Goal: Complete application form: Complete application form

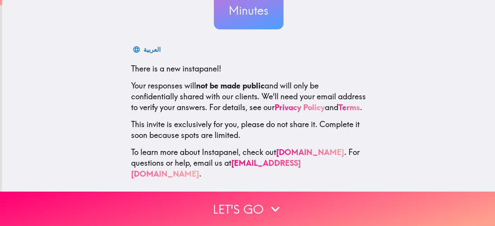
scroll to position [95, 0]
click at [305, 157] on link "[DOMAIN_NAME]" at bounding box center [310, 152] width 68 height 10
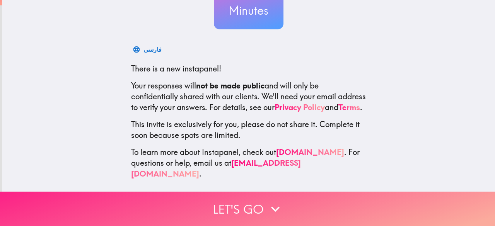
click at [263, 206] on button "Let's go" at bounding box center [247, 209] width 495 height 34
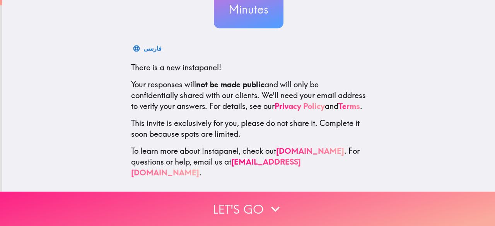
scroll to position [7, 0]
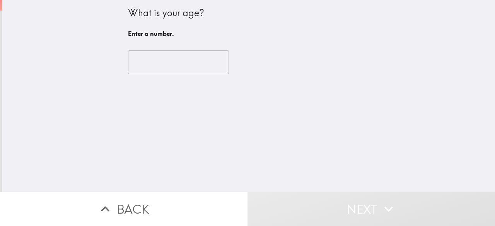
click at [178, 66] on input "number" at bounding box center [178, 62] width 101 height 24
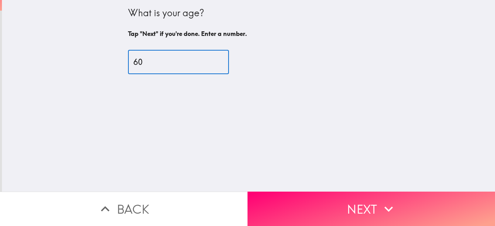
type input "60"
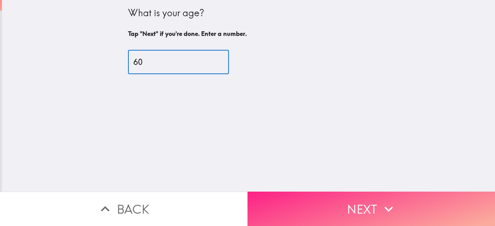
click at [375, 200] on button "Next" at bounding box center [372, 209] width 248 height 34
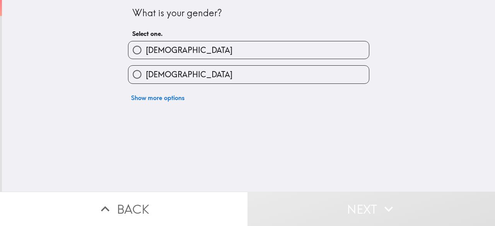
click at [128, 82] on input "[DEMOGRAPHIC_DATA]" at bounding box center [136, 74] width 17 height 17
radio input "true"
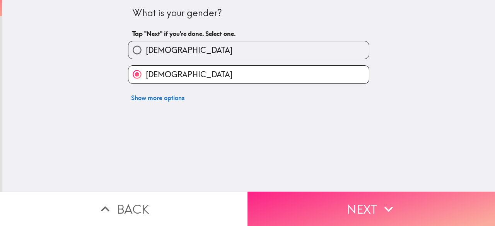
click at [405, 204] on button "Next" at bounding box center [372, 209] width 248 height 34
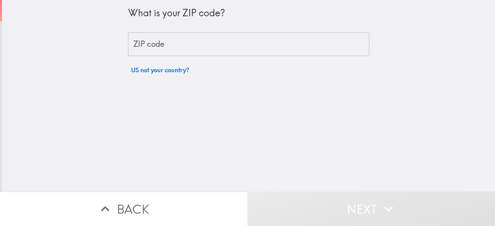
click at [206, 40] on input "ZIP code" at bounding box center [248, 45] width 241 height 24
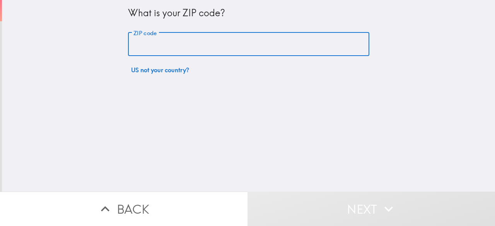
type input "27703"
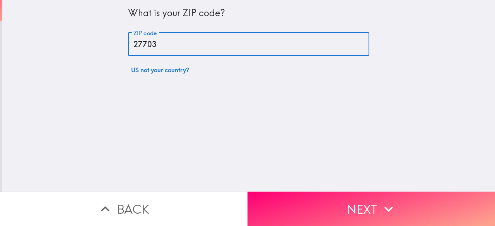
click at [185, 75] on button "US not your country?" at bounding box center [160, 69] width 64 height 15
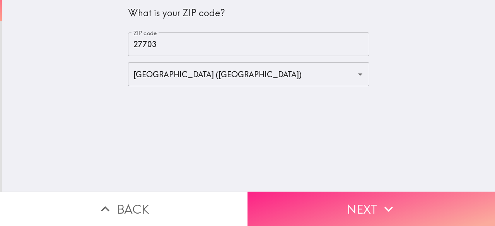
click at [382, 208] on icon "button" at bounding box center [388, 209] width 17 height 17
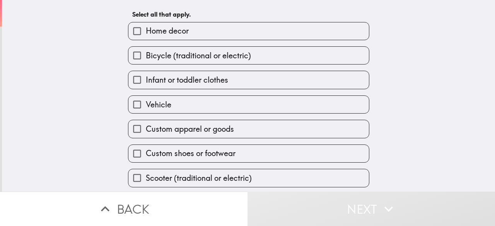
scroll to position [32, 0]
click at [128, 87] on input "Infant or toddler clothes" at bounding box center [136, 80] width 17 height 17
checkbox input "true"
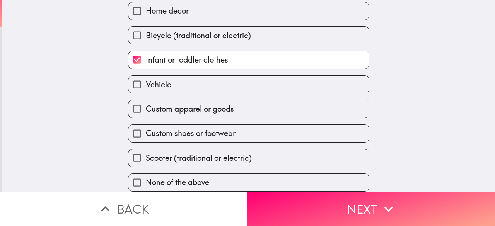
scroll to position [60, 0]
click at [128, 100] on input "Custom apparel or goods" at bounding box center [136, 108] width 17 height 17
checkbox input "true"
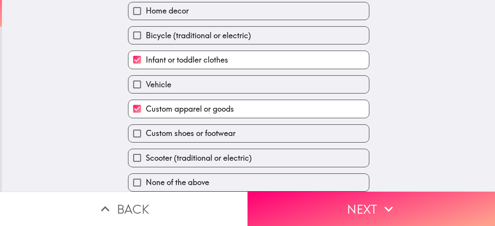
click at [129, 125] on input "Custom shoes or footwear" at bounding box center [136, 133] width 17 height 17
checkbox input "true"
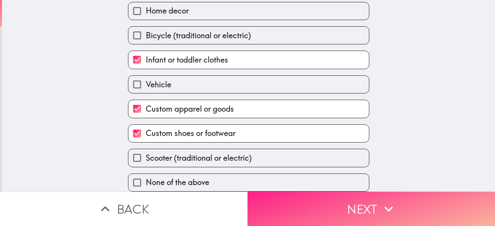
click at [375, 207] on button "Next" at bounding box center [372, 209] width 248 height 34
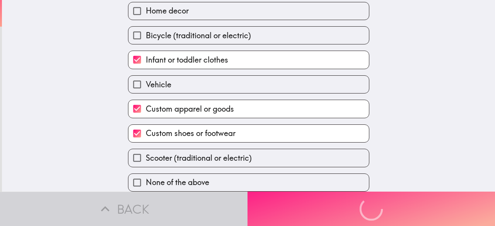
scroll to position [0, 0]
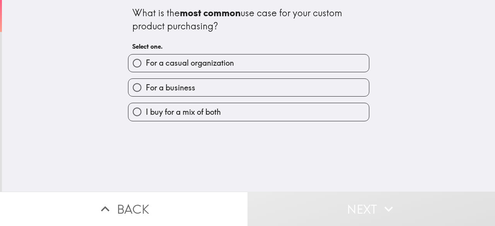
click at [130, 95] on input "For a business" at bounding box center [136, 87] width 17 height 17
radio input "true"
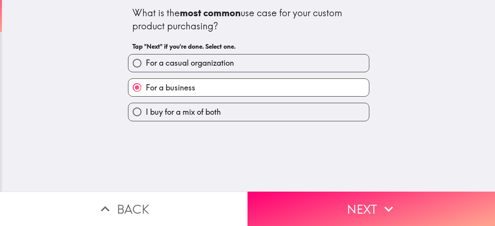
click at [128, 112] on input "I buy for a mix of both" at bounding box center [136, 111] width 17 height 17
radio input "true"
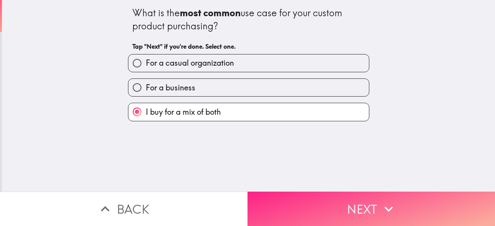
click at [380, 202] on icon "button" at bounding box center [388, 209] width 17 height 17
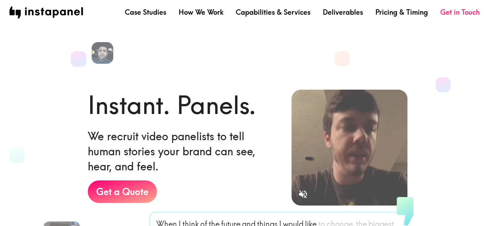
click at [304, 191] on icon "Sound is off" at bounding box center [303, 194] width 8 height 8
